Goal: Task Accomplishment & Management: Complete application form

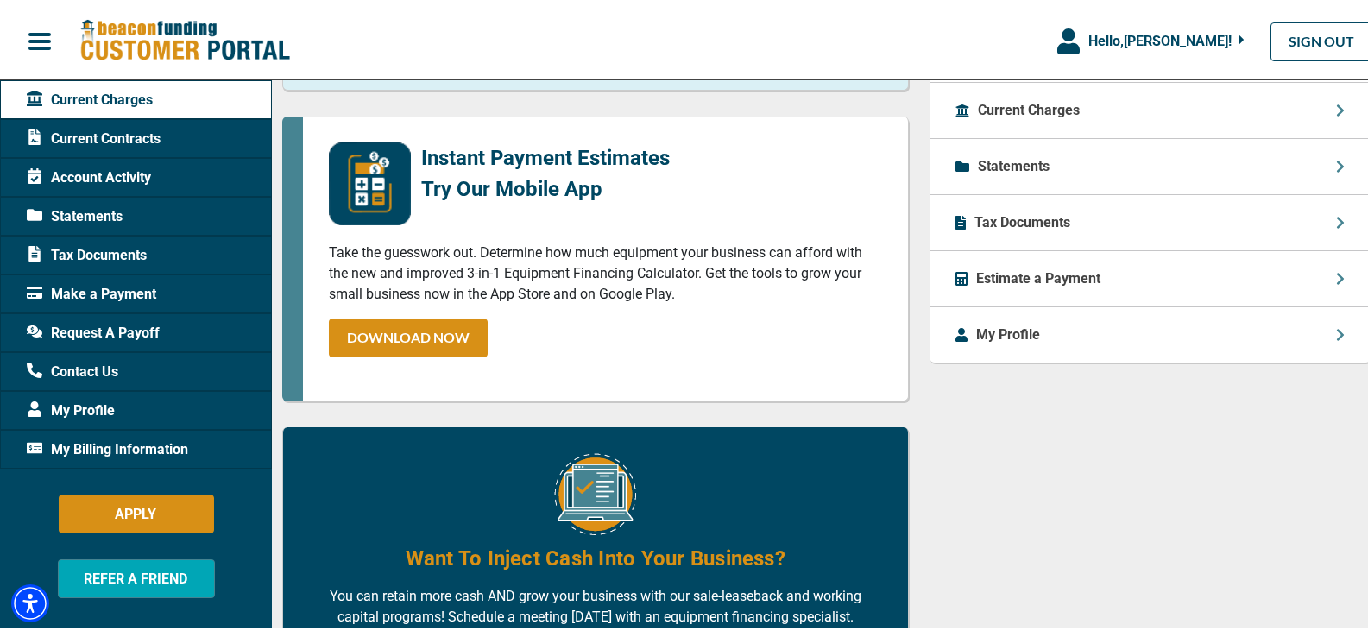
scroll to position [703, 0]
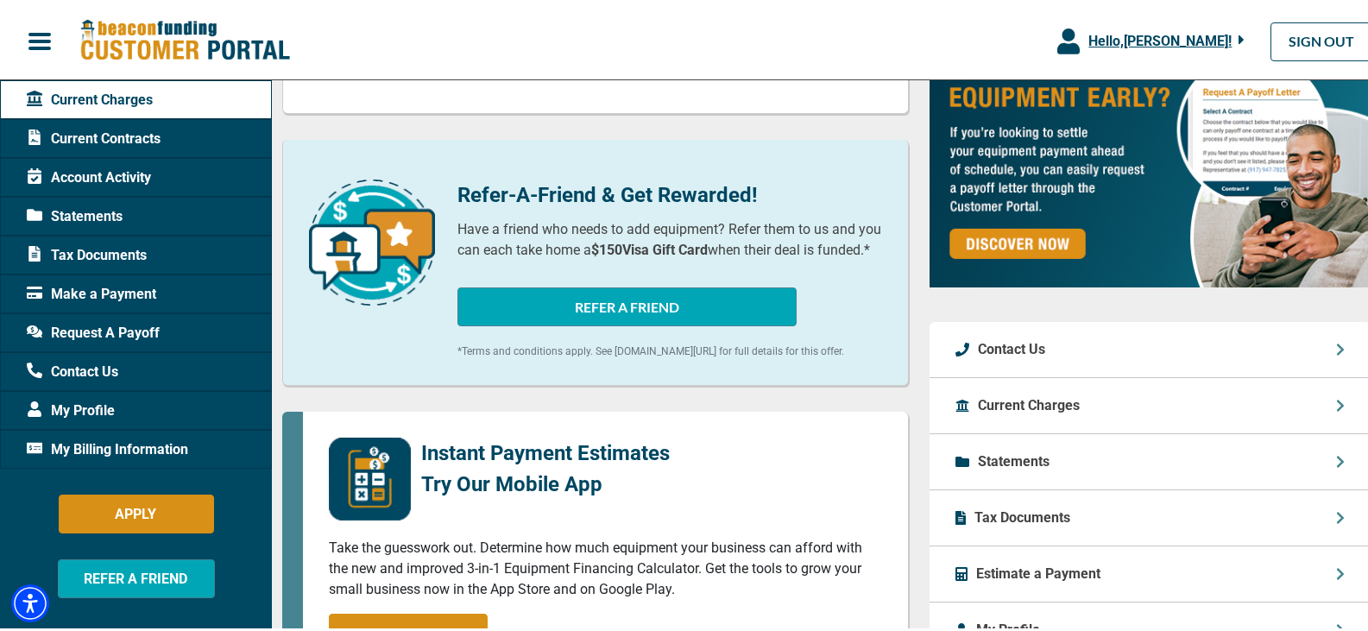
click at [129, 439] on span "My Billing Information" at bounding box center [107, 447] width 161 height 21
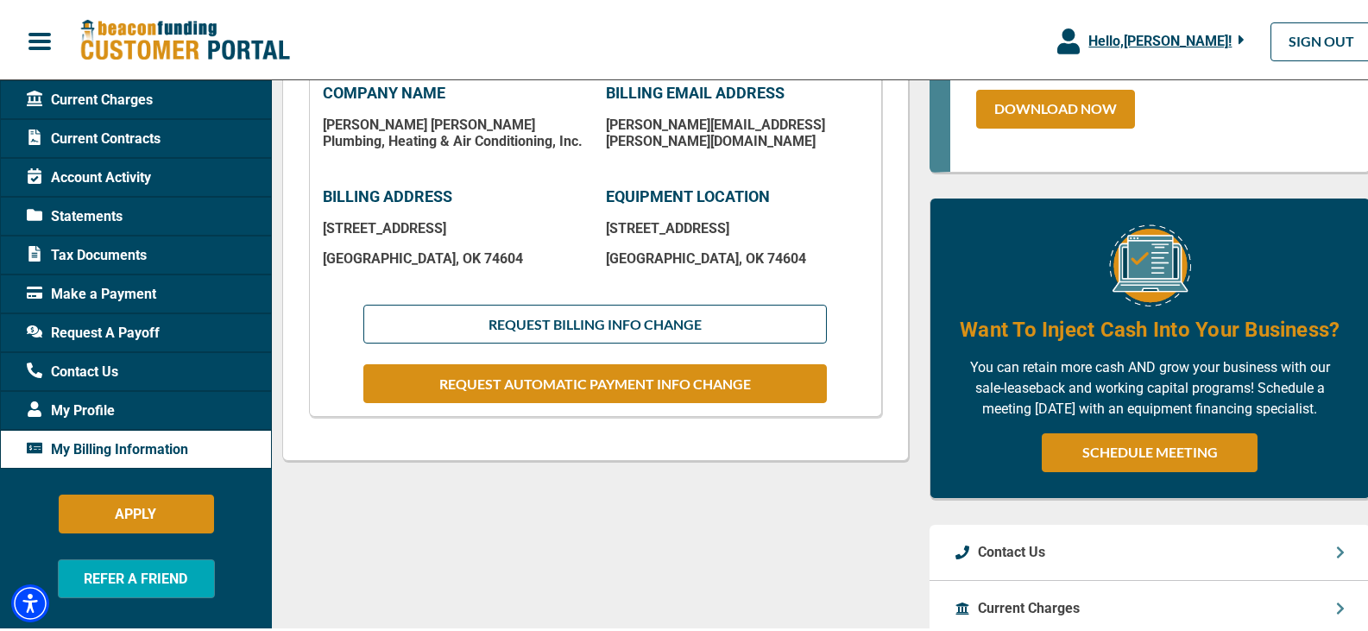
scroll to position [432, 0]
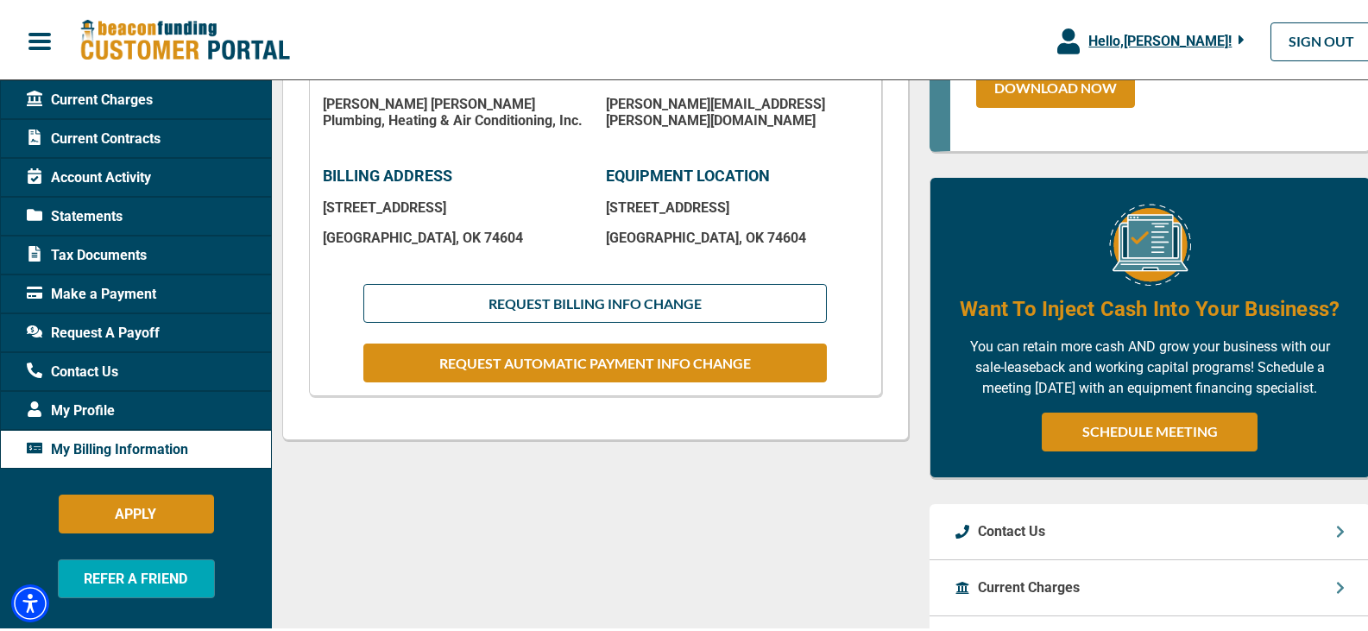
click at [596, 366] on button "REQUEST AUTOMATIC PAYMENT INFO CHANGE" at bounding box center [594, 360] width 463 height 39
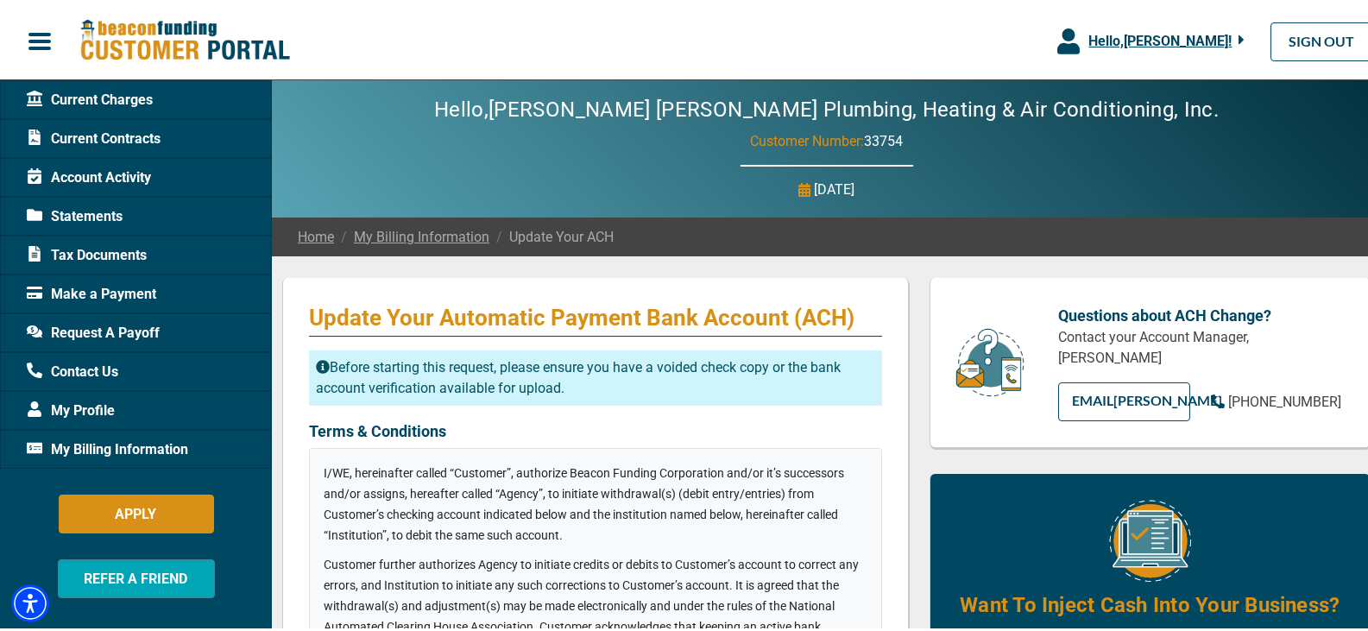
checkbox input "true"
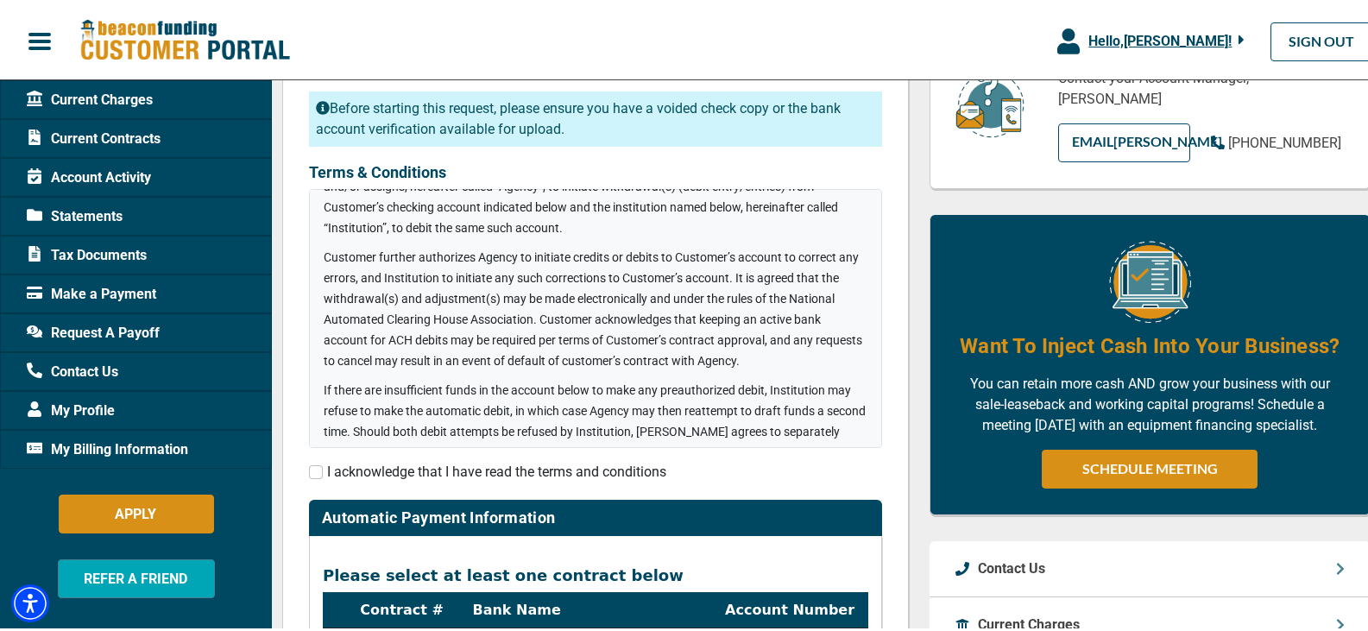
scroll to position [86, 0]
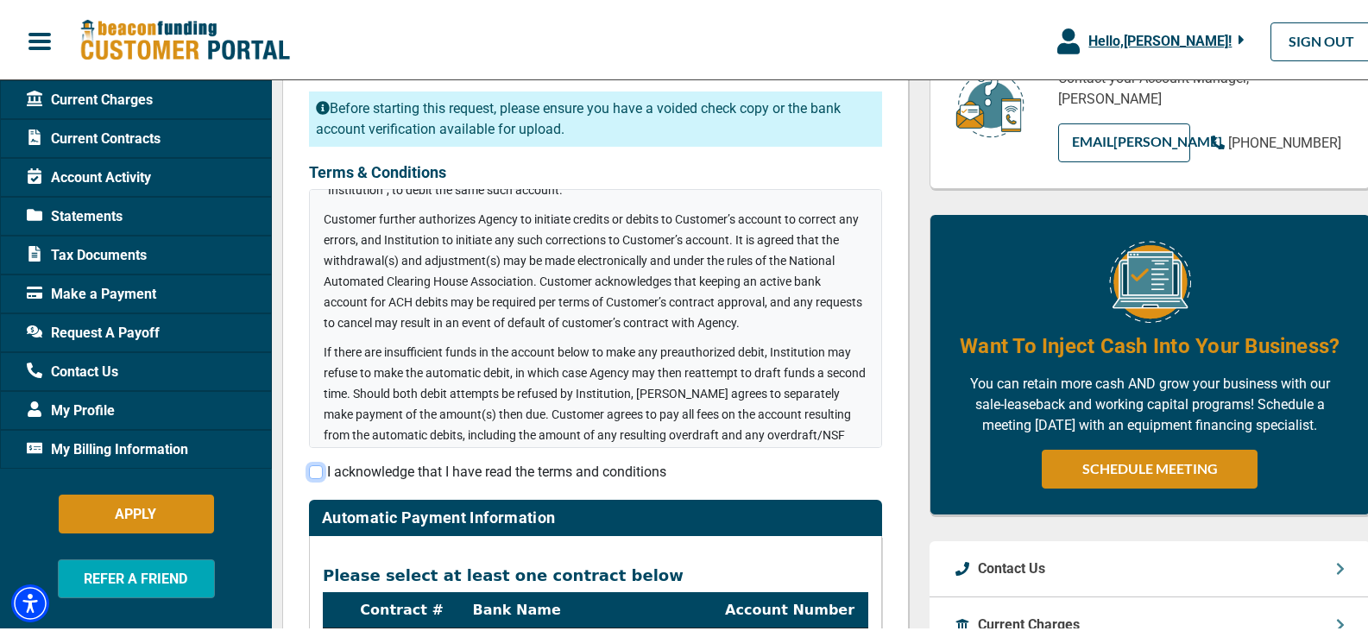
click at [317, 475] on input "checkbox" at bounding box center [316, 470] width 14 height 14
checkbox input "true"
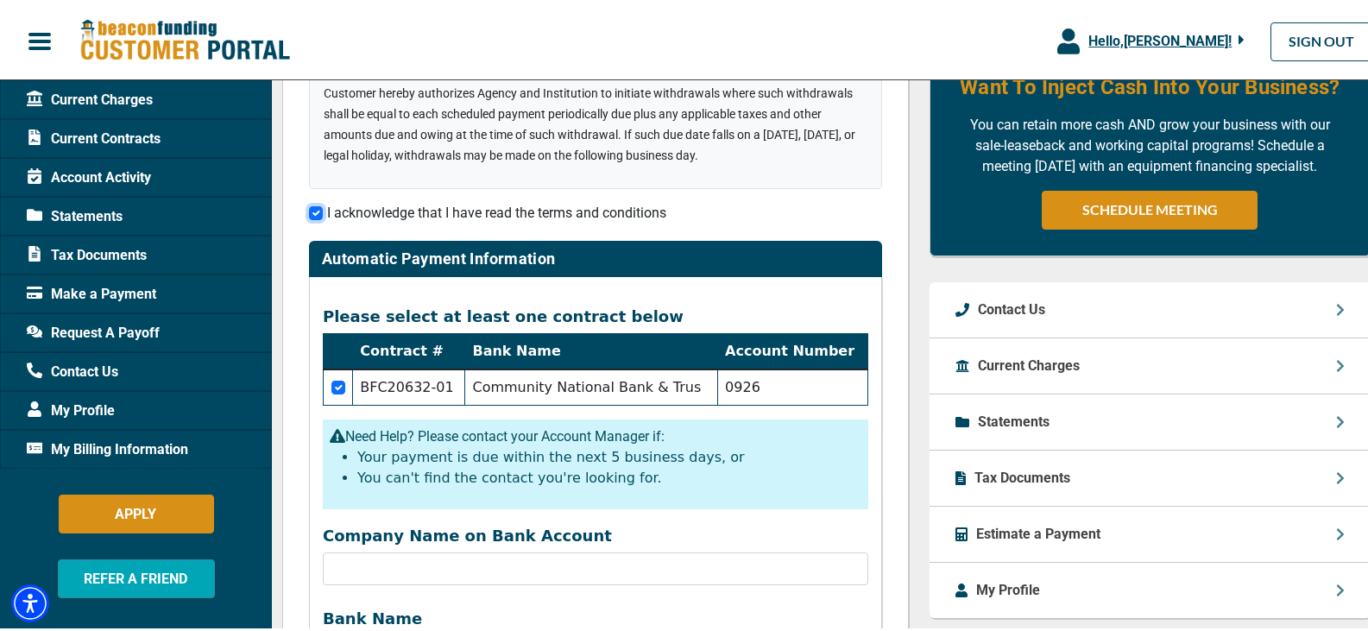
scroll to position [604, 0]
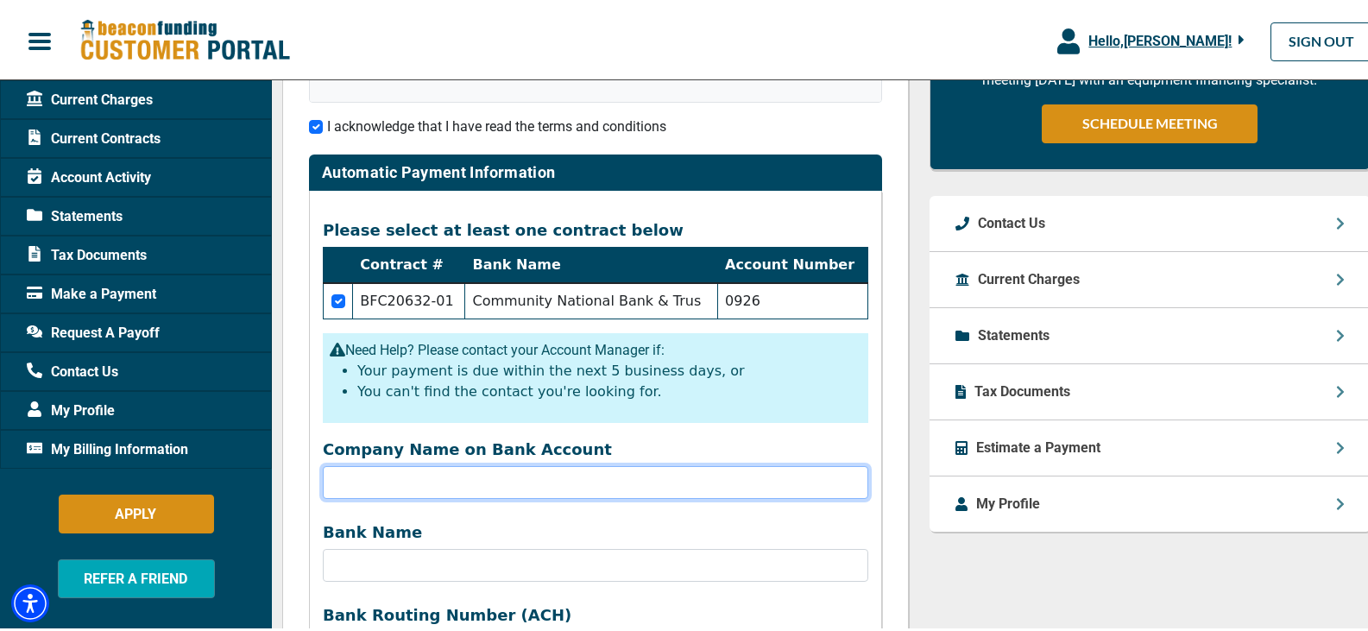
click at [418, 479] on input "Company Name on Bank Account" at bounding box center [595, 479] width 545 height 33
type input "[PERSON_NAME] [PERSON_NAME] GROUP"
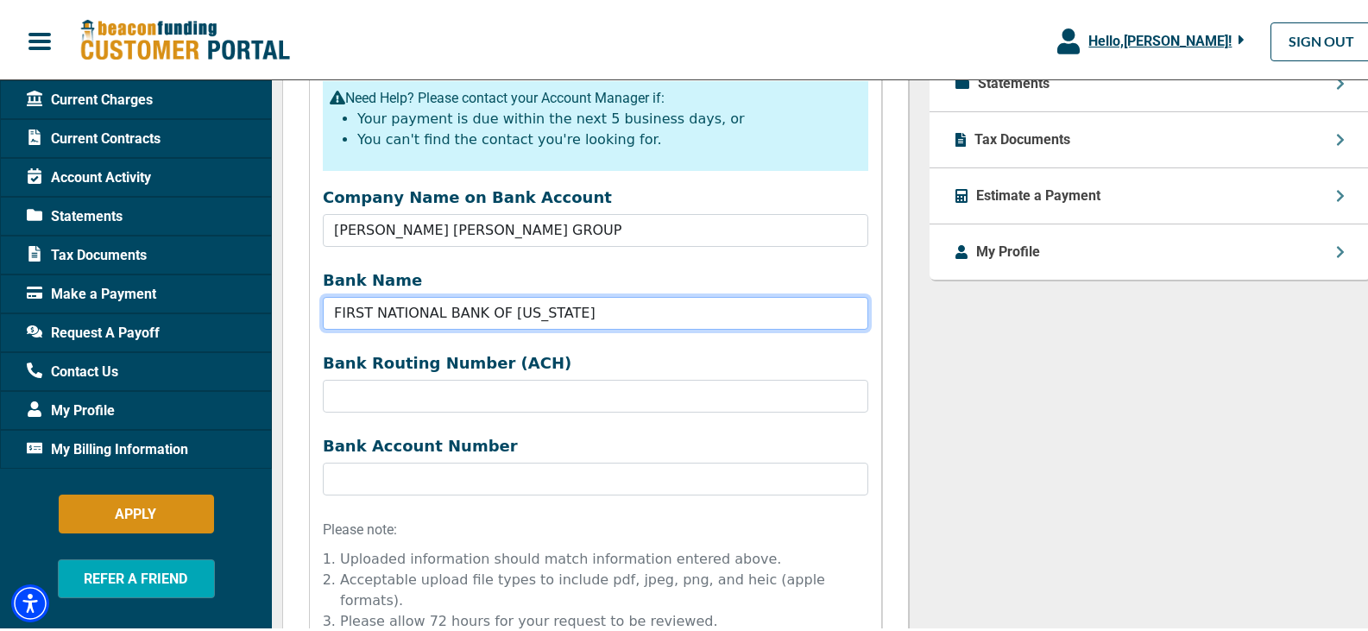
scroll to position [863, 0]
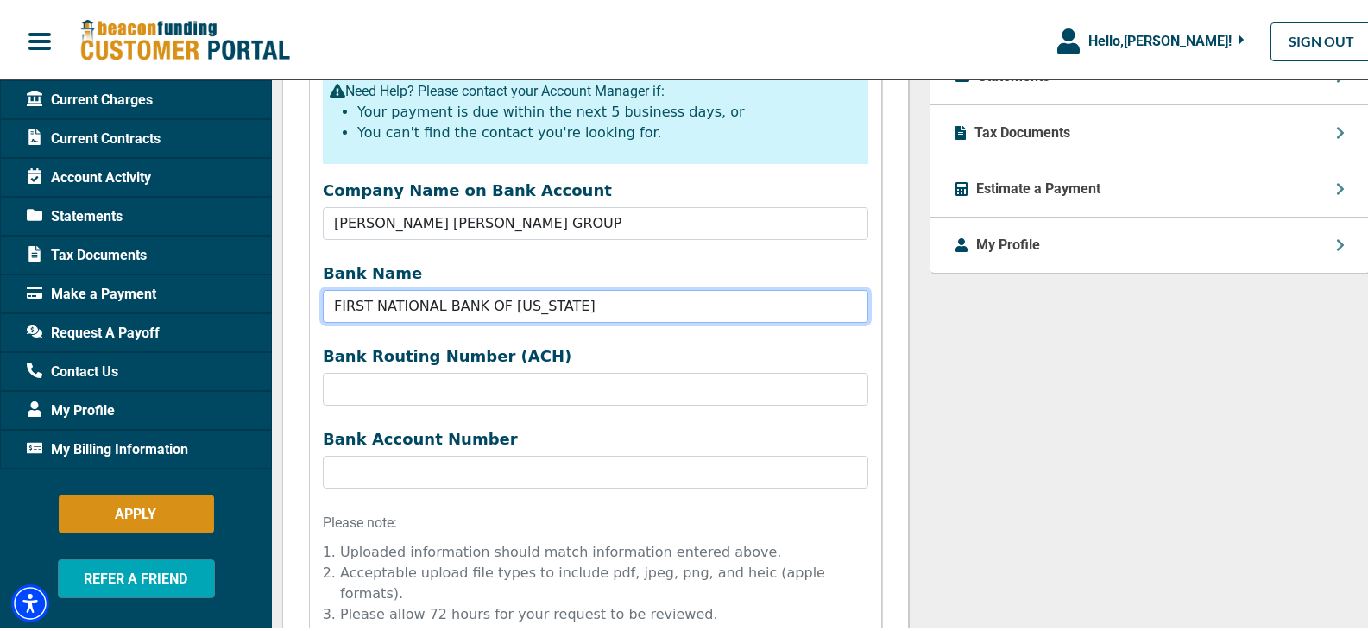
type input "FIRST NATIONAL BANK OF [US_STATE]"
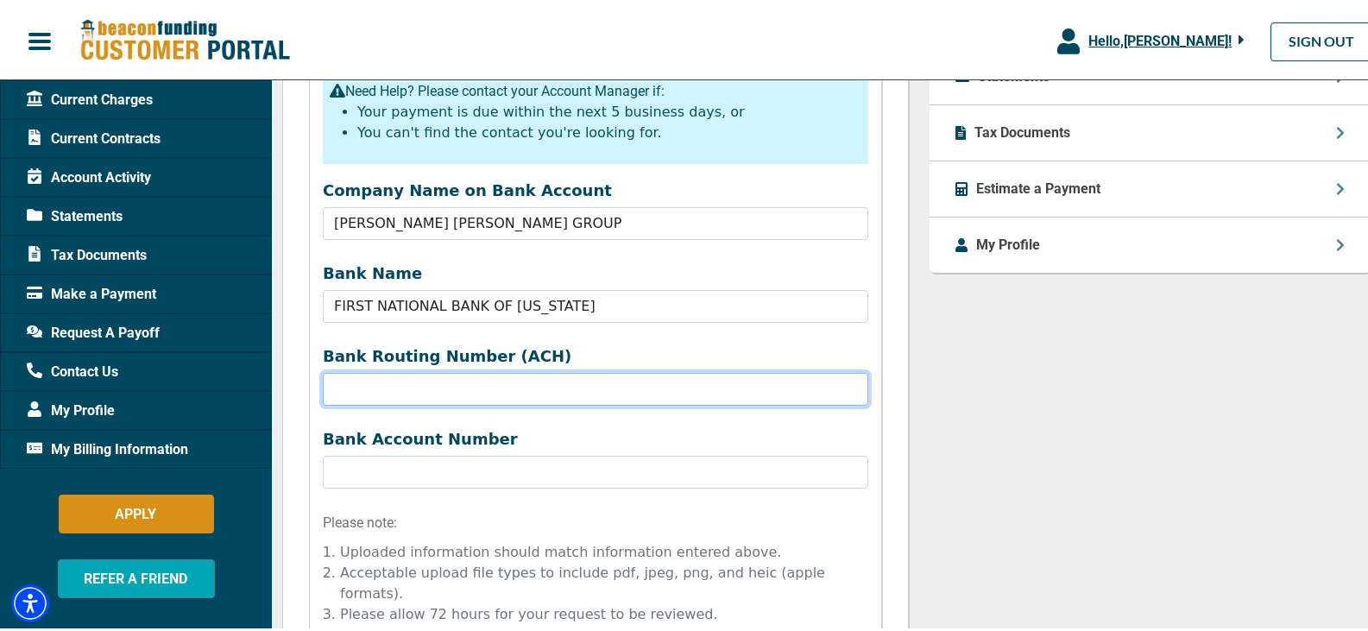
click at [372, 386] on input "Company Name on Bank Account" at bounding box center [595, 386] width 545 height 33
type input "103111252"
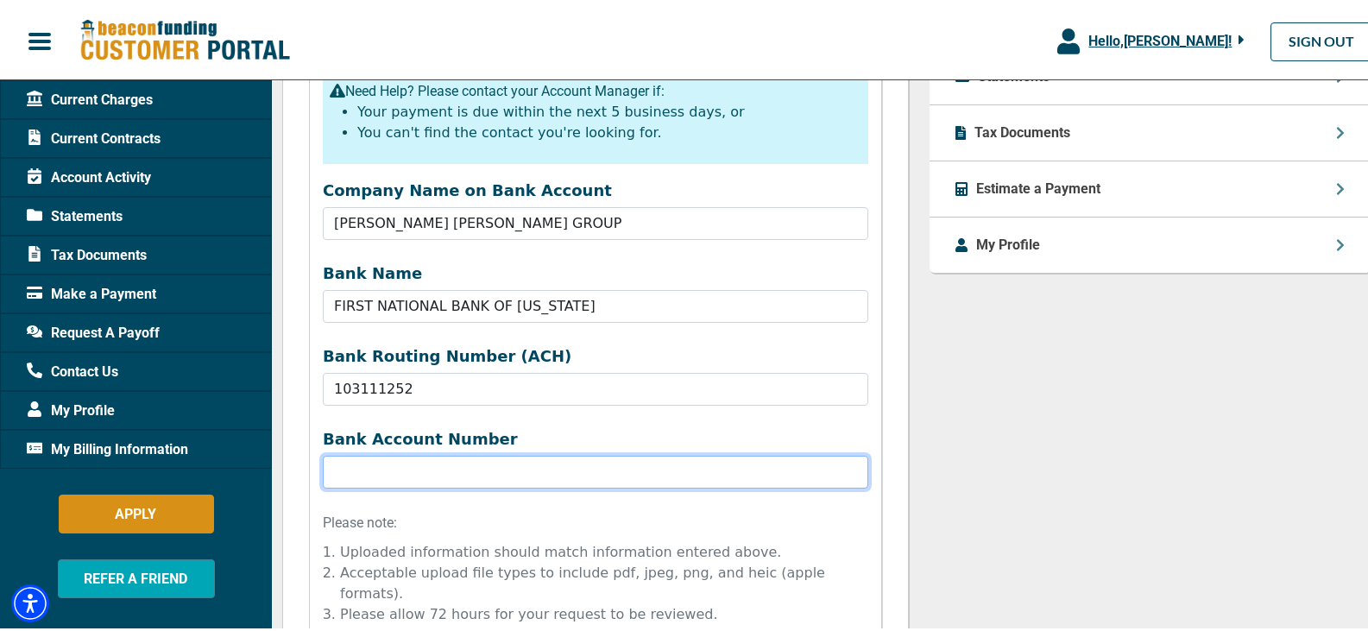
click at [367, 467] on input "Bank Name" at bounding box center [595, 469] width 545 height 33
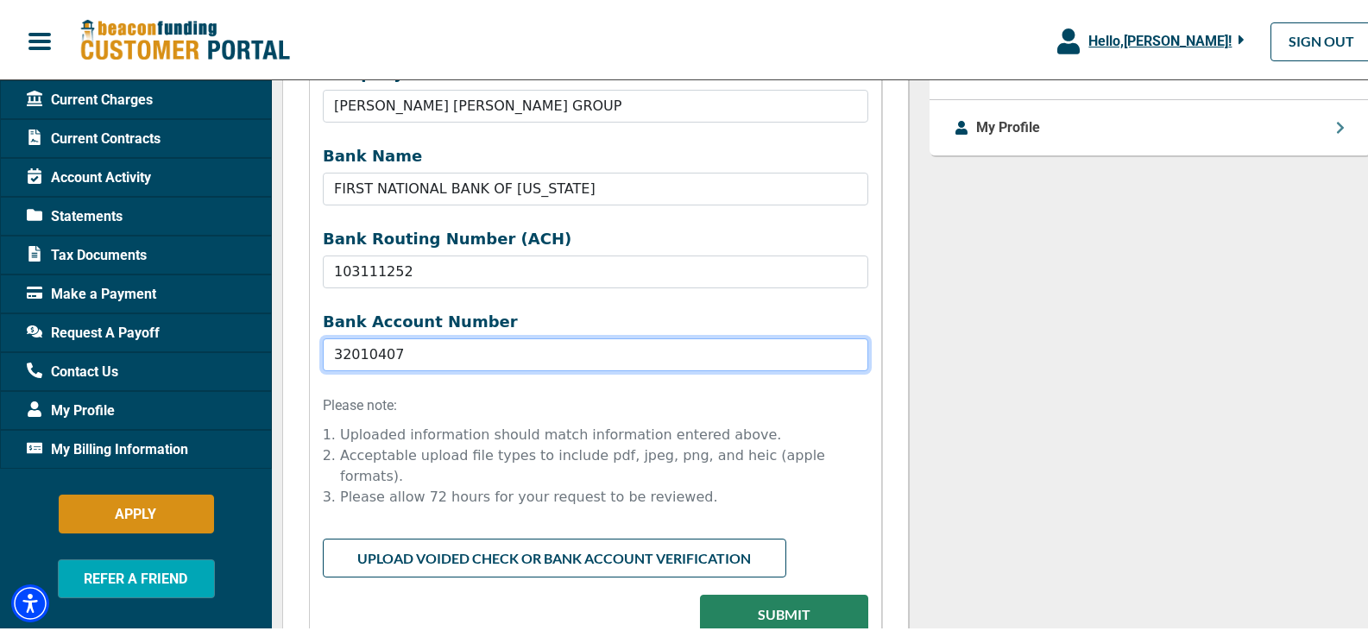
scroll to position [1036, 0]
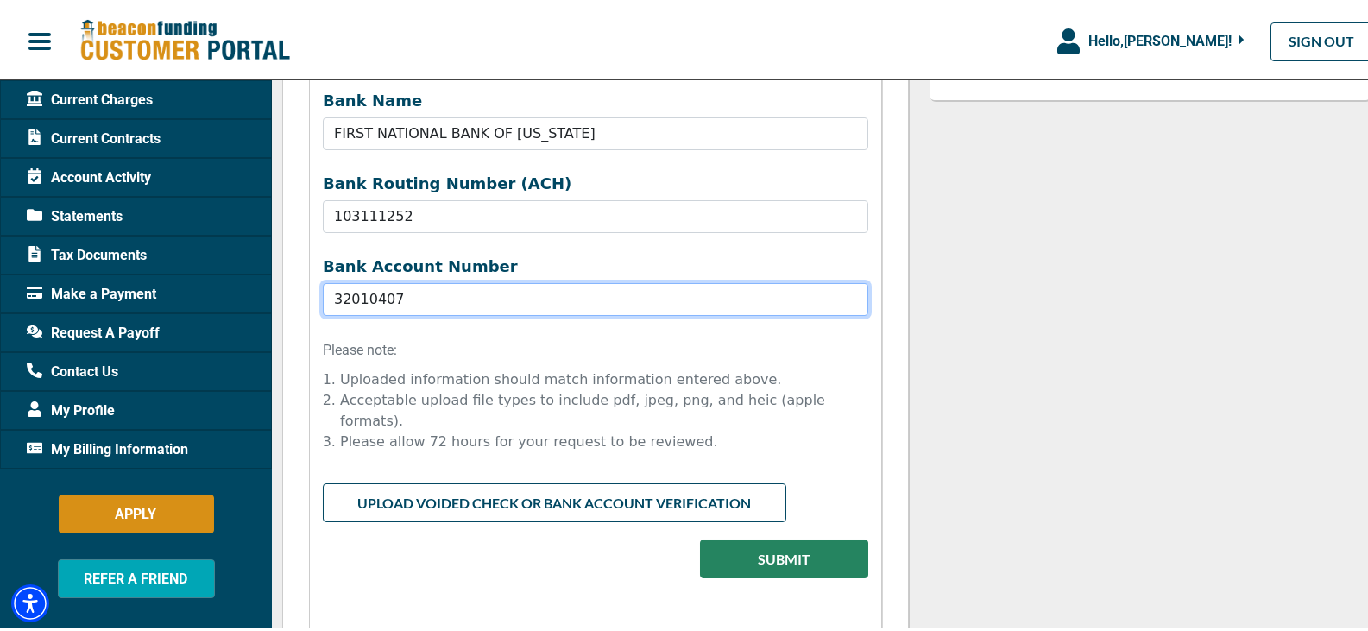
type input "32010407"
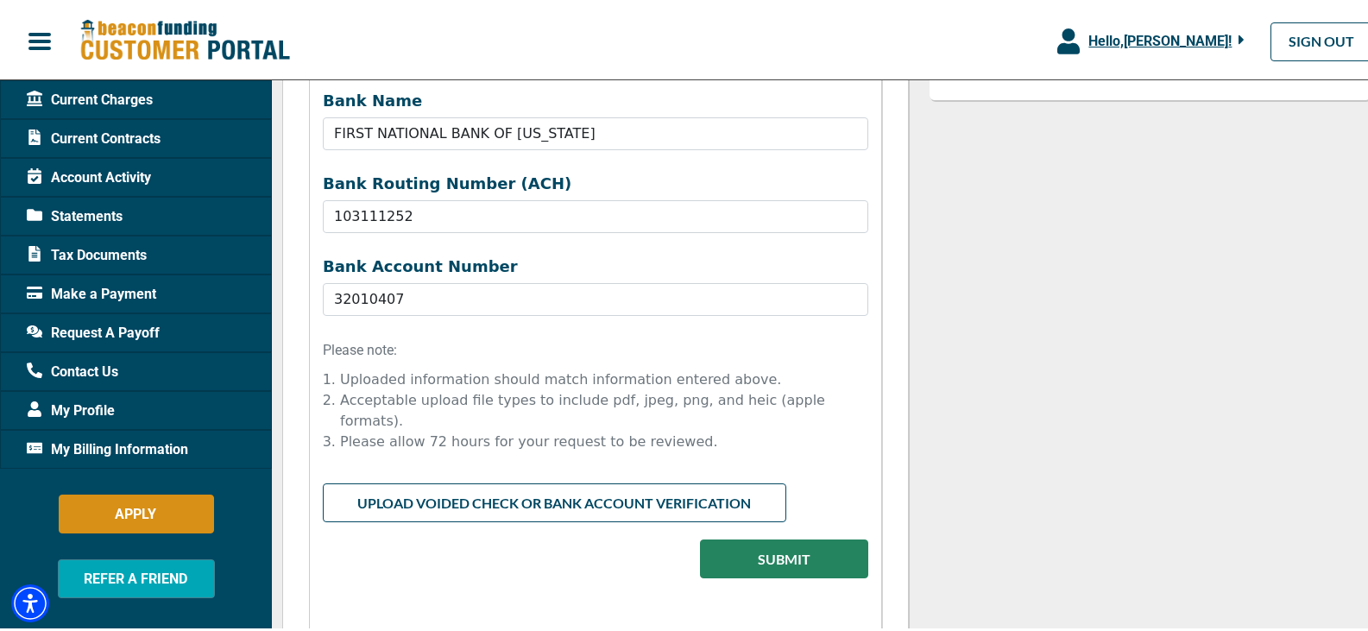
click at [447, 486] on input "file" at bounding box center [595, 497] width 545 height 33
type input "C:\fakepath\FNB- VOIDED CHECK.pdf"
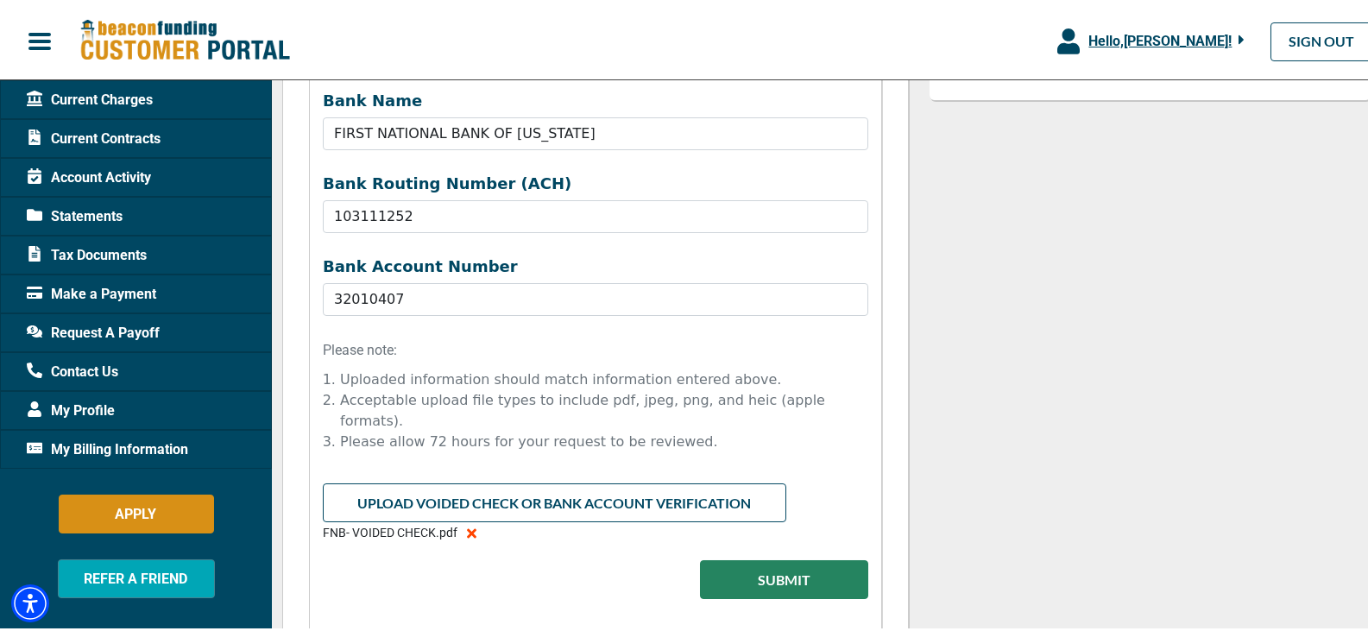
click at [784, 573] on button "Submit" at bounding box center [784, 577] width 168 height 39
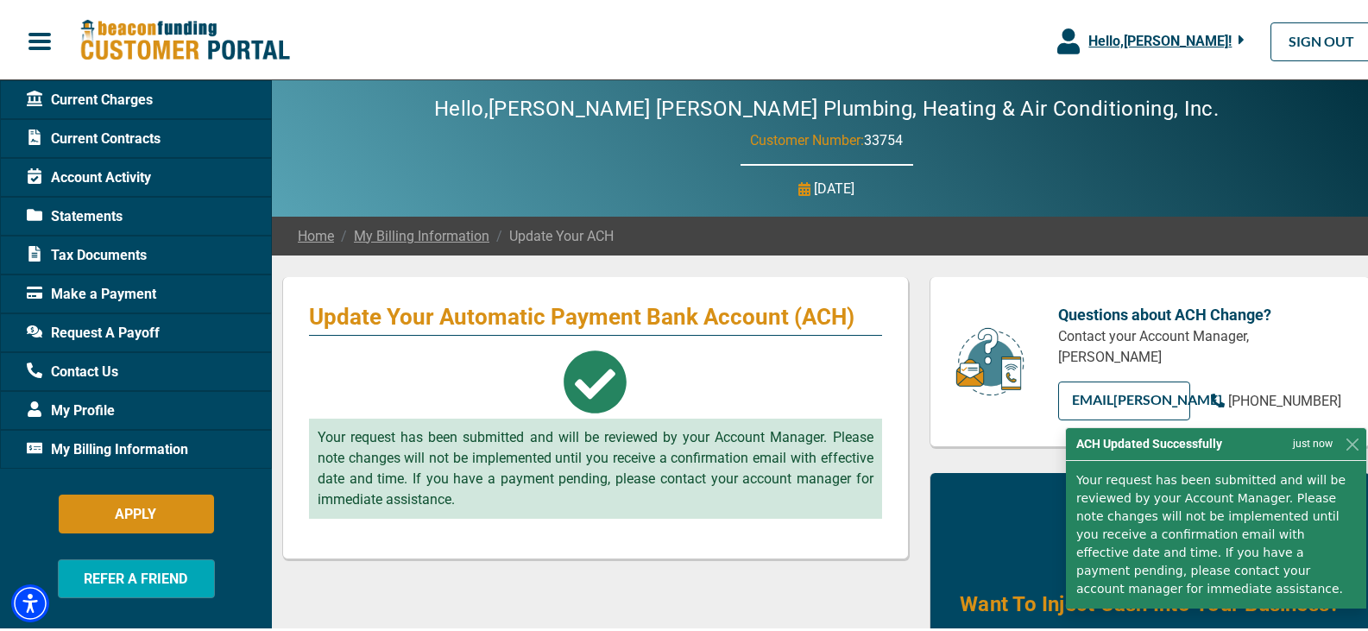
scroll to position [0, 0]
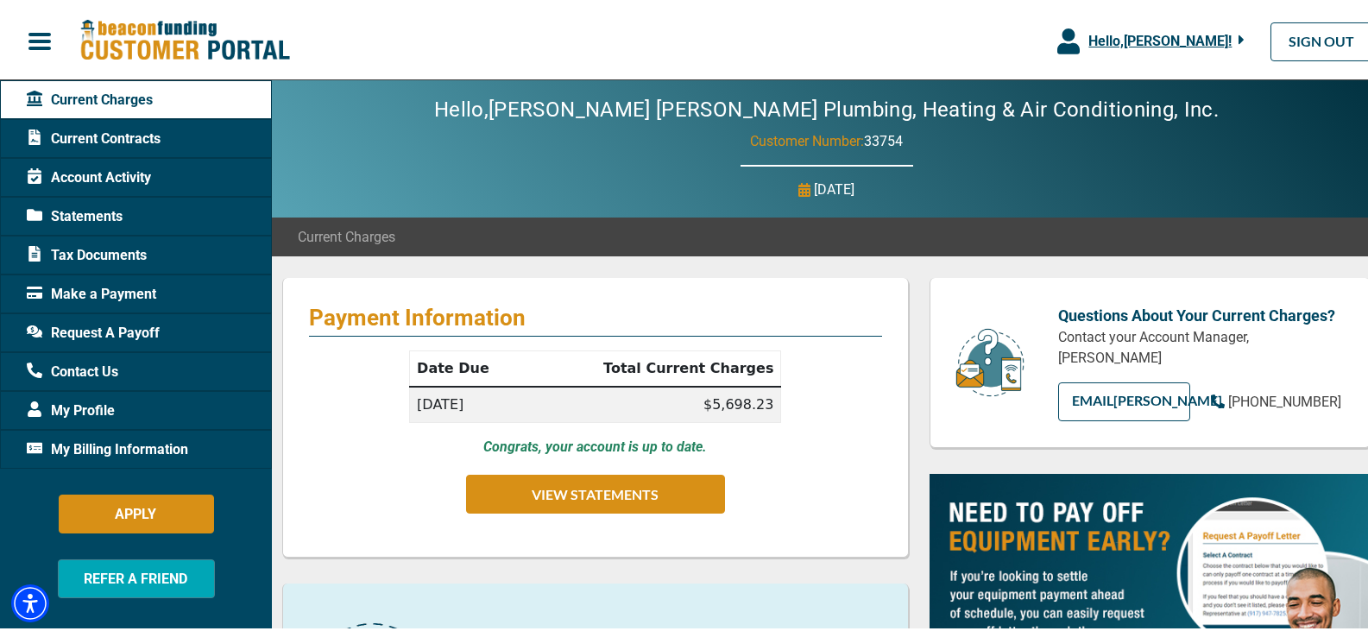
click at [101, 288] on span "Make a Payment" at bounding box center [91, 291] width 129 height 21
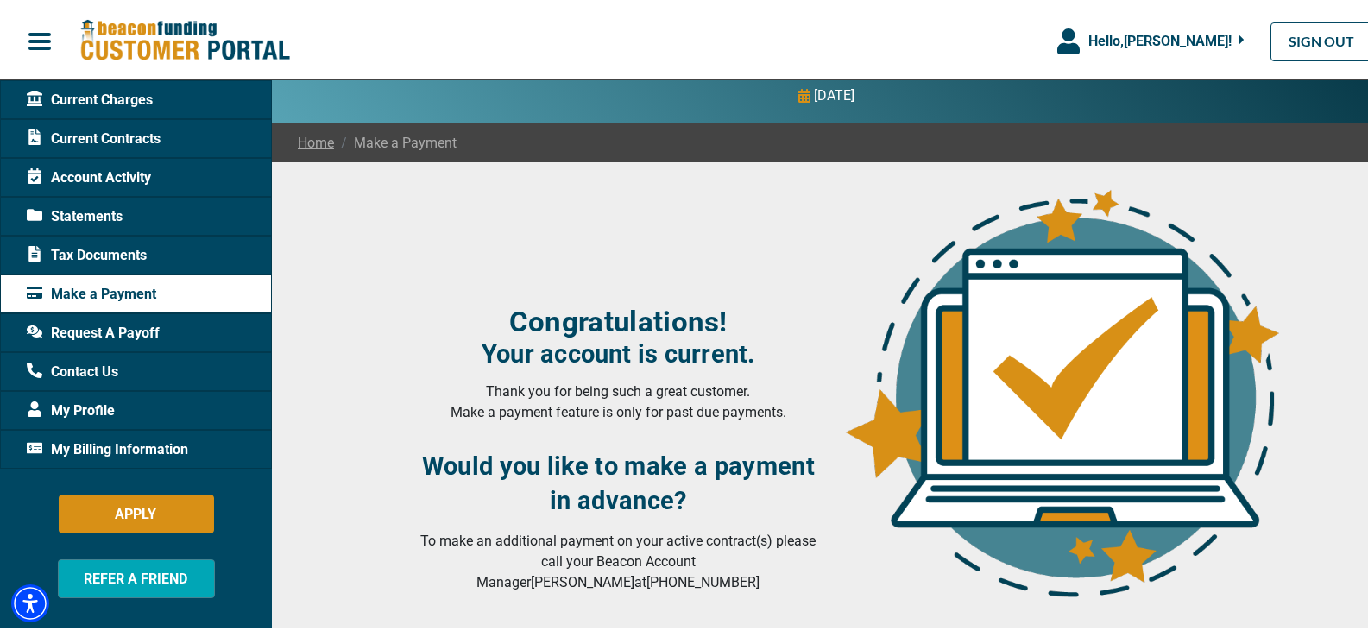
scroll to position [64, 0]
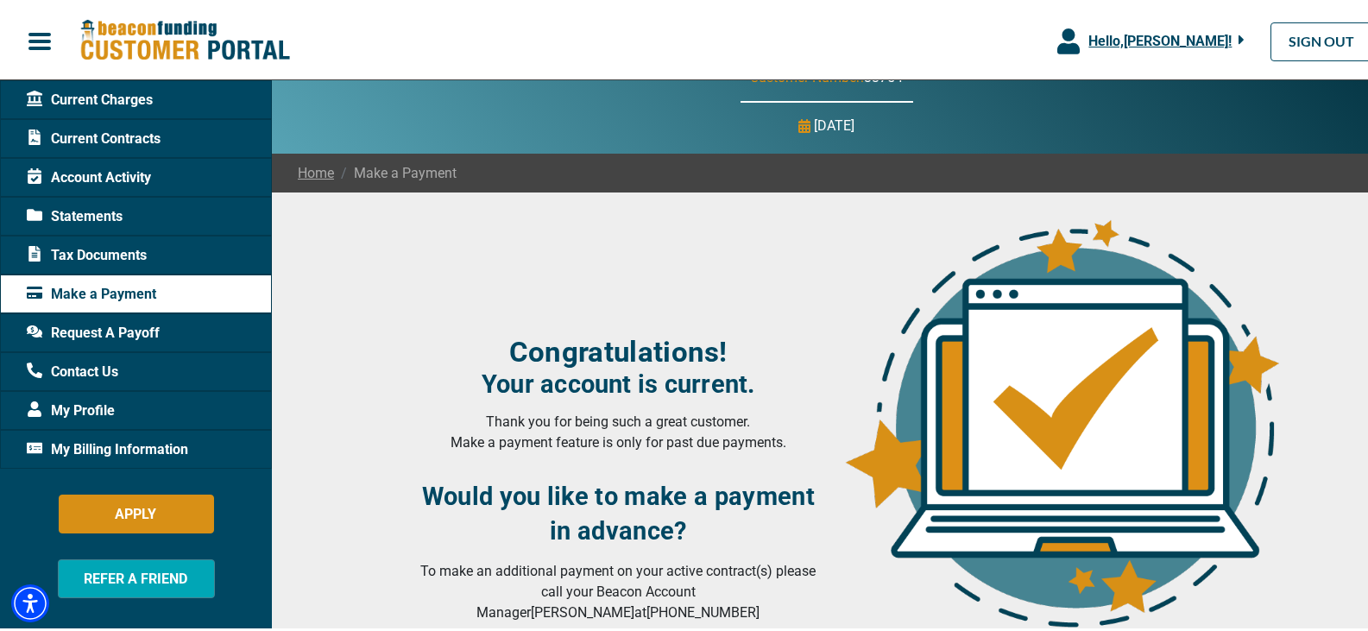
click at [98, 395] on div "My Profile" at bounding box center [136, 407] width 272 height 39
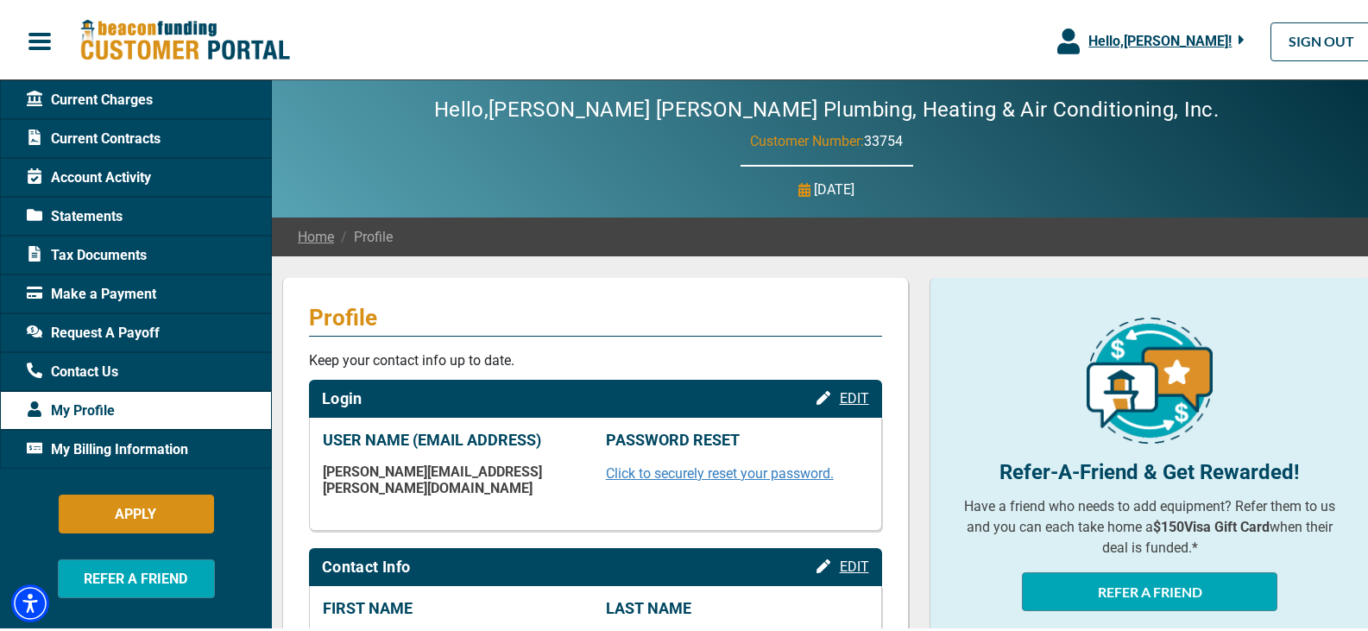
click at [108, 440] on span "My Billing Information" at bounding box center [107, 447] width 161 height 21
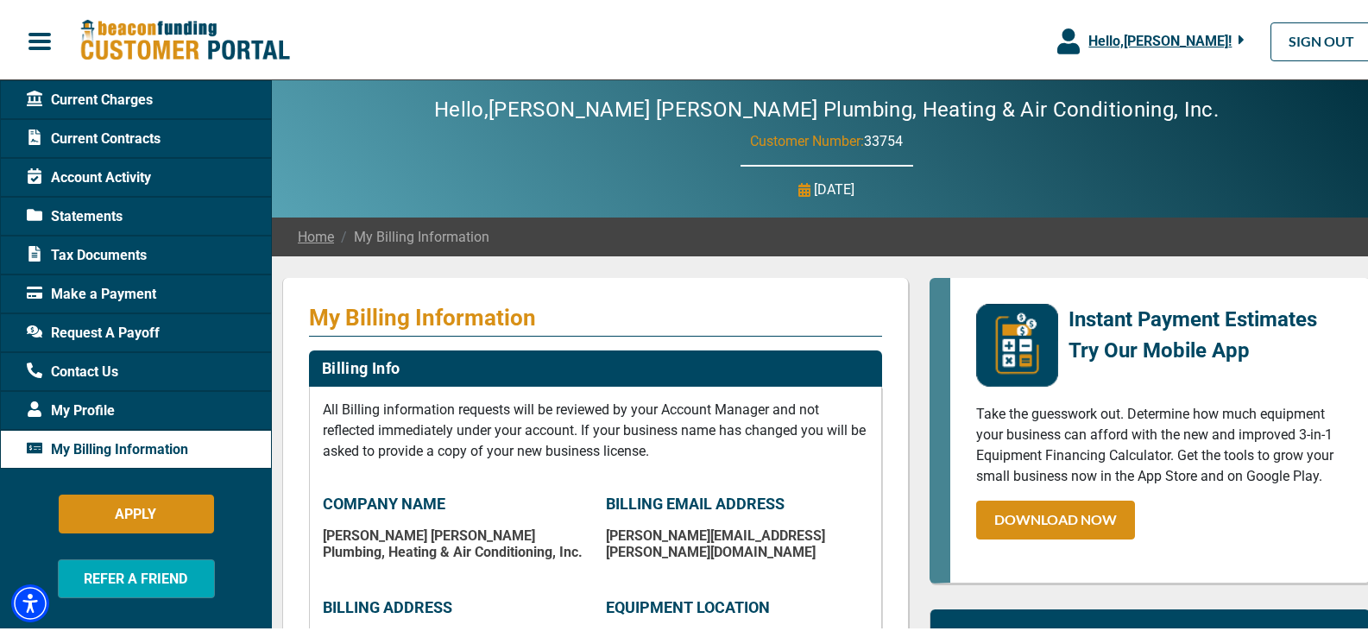
click at [108, 440] on span "My Billing Information" at bounding box center [107, 447] width 161 height 21
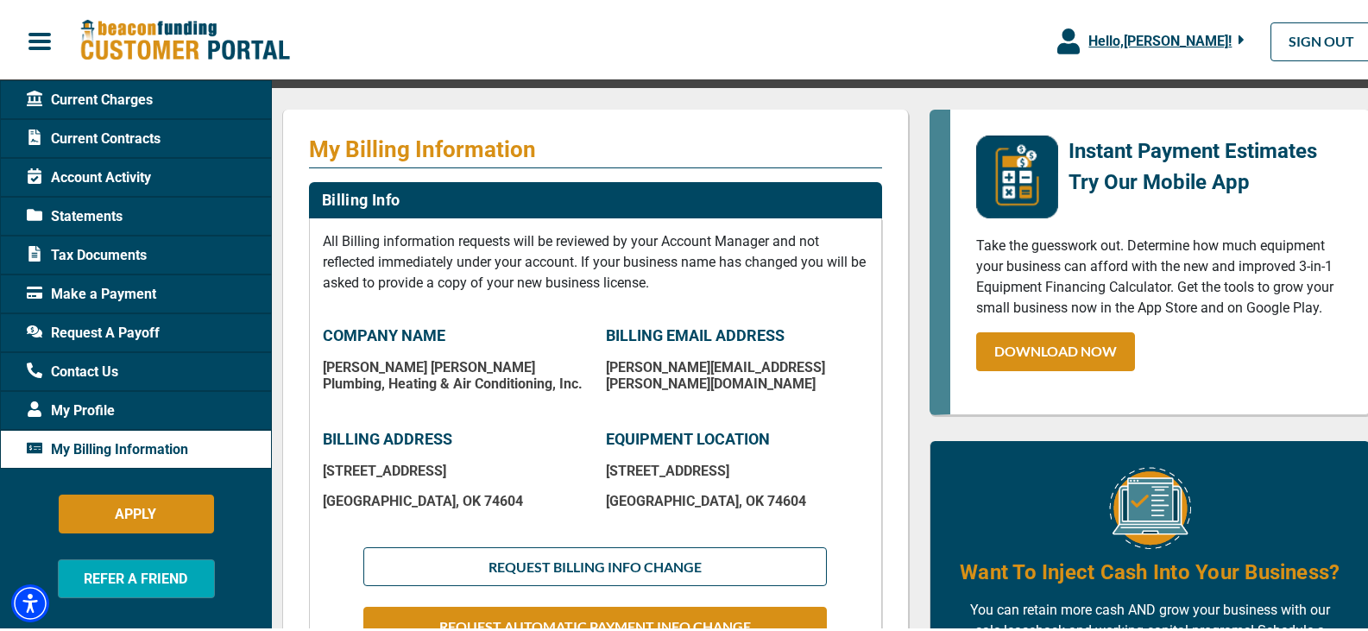
scroll to position [167, 0]
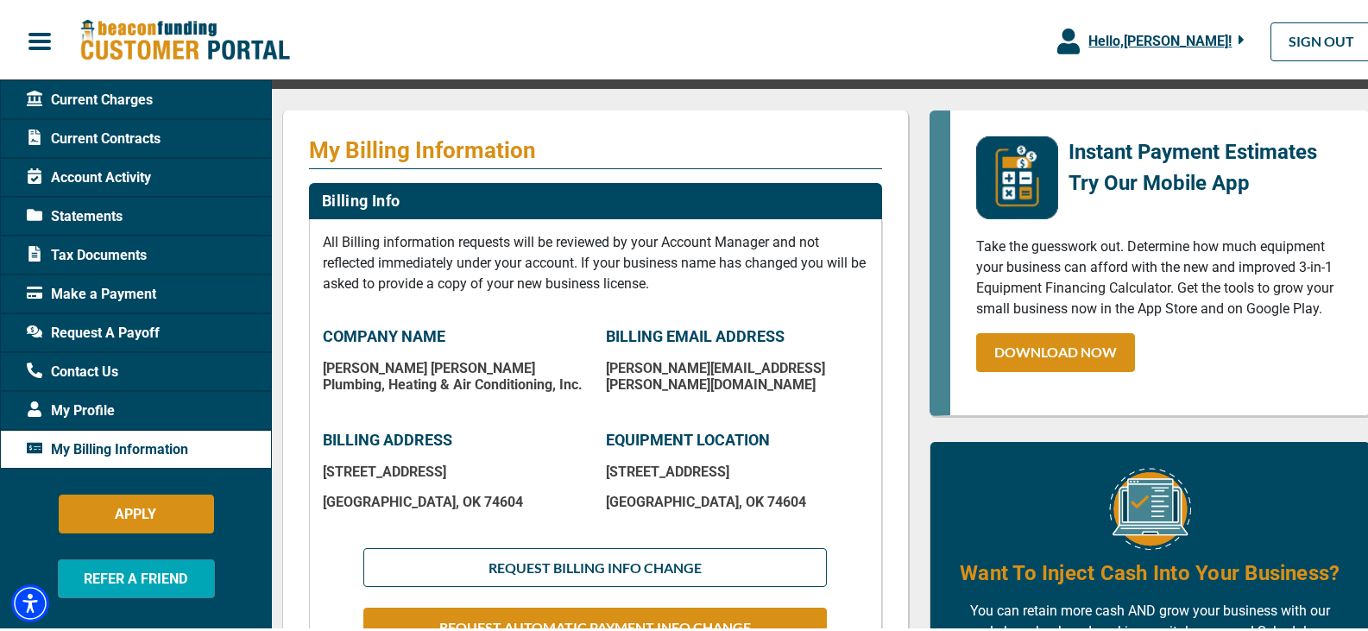
click at [114, 325] on span "Request A Payoff" at bounding box center [93, 330] width 133 height 21
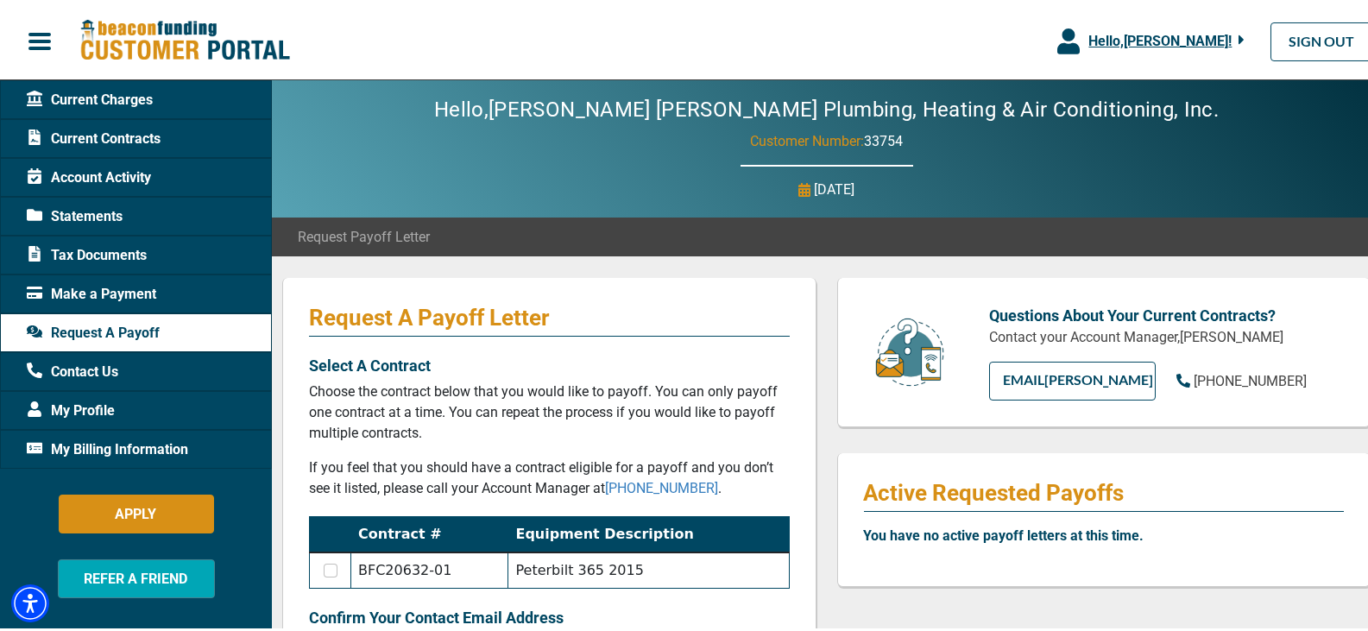
click at [54, 46] on button "button" at bounding box center [39, 39] width 79 height 36
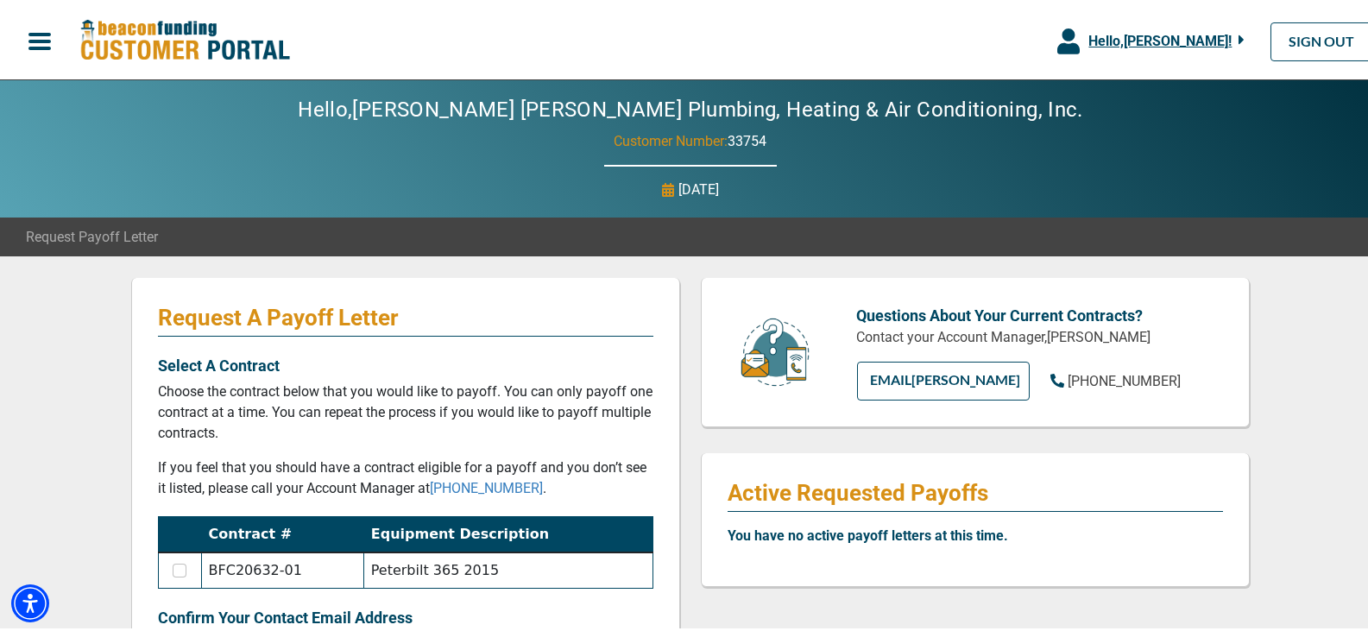
click at [1219, 38] on span "Hello, Joshua Fields !" at bounding box center [1159, 38] width 143 height 16
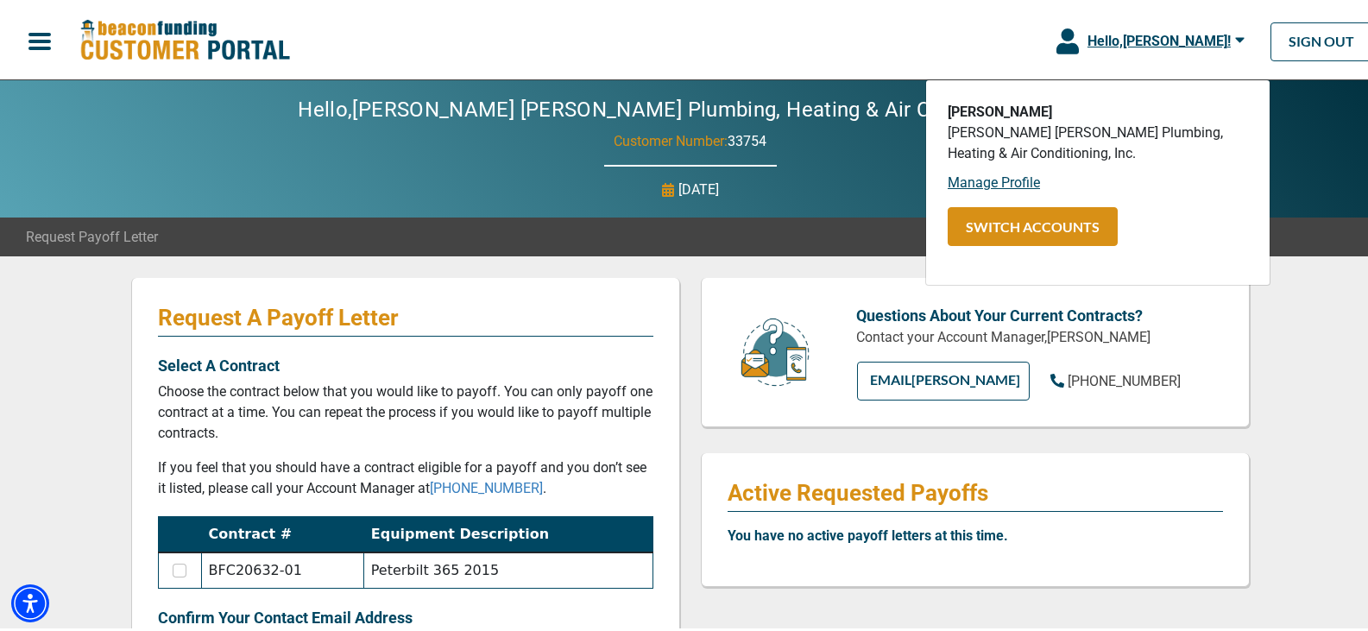
click at [334, 155] on div "Hello, Stolhand Wells Plumbing, Heating & Air Conditioning, Inc. Customer Numbe…" at bounding box center [690, 146] width 1381 height 137
